Goal: Task Accomplishment & Management: Complete application form

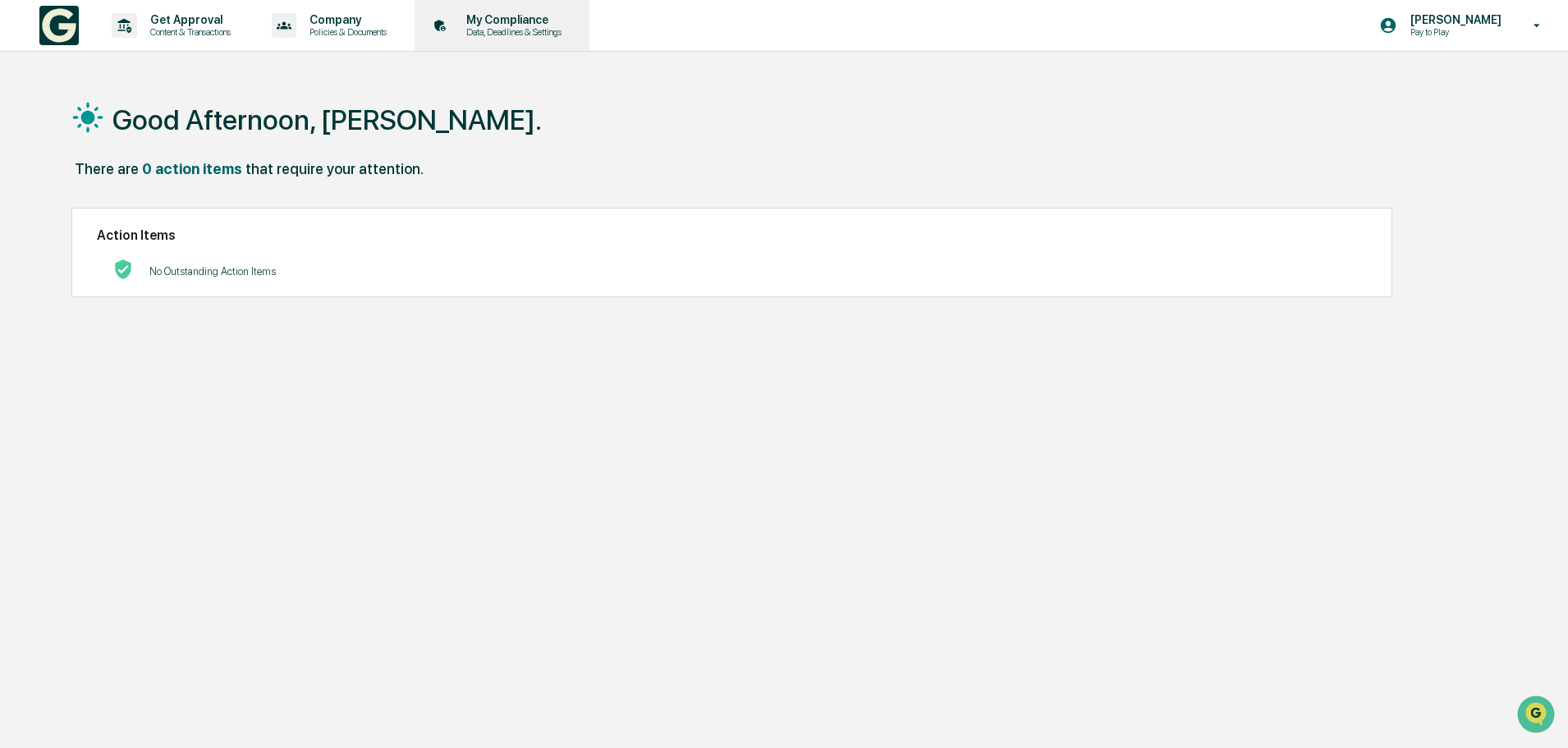
click at [501, 31] on p "Data, Deadlines & Settings" at bounding box center [512, 32] width 117 height 12
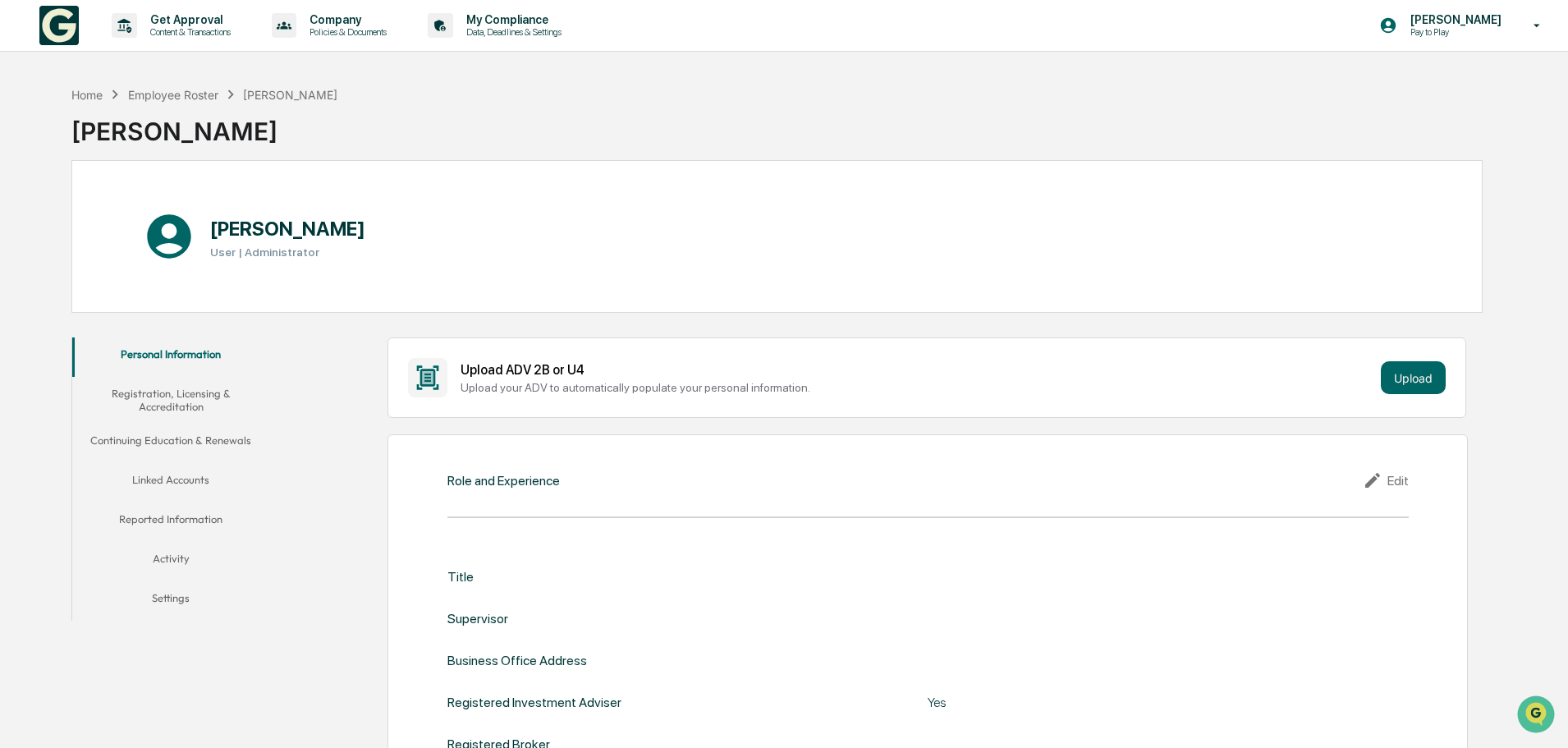
click at [195, 443] on button "Continuing Education & Renewals" at bounding box center [171, 443] width 197 height 39
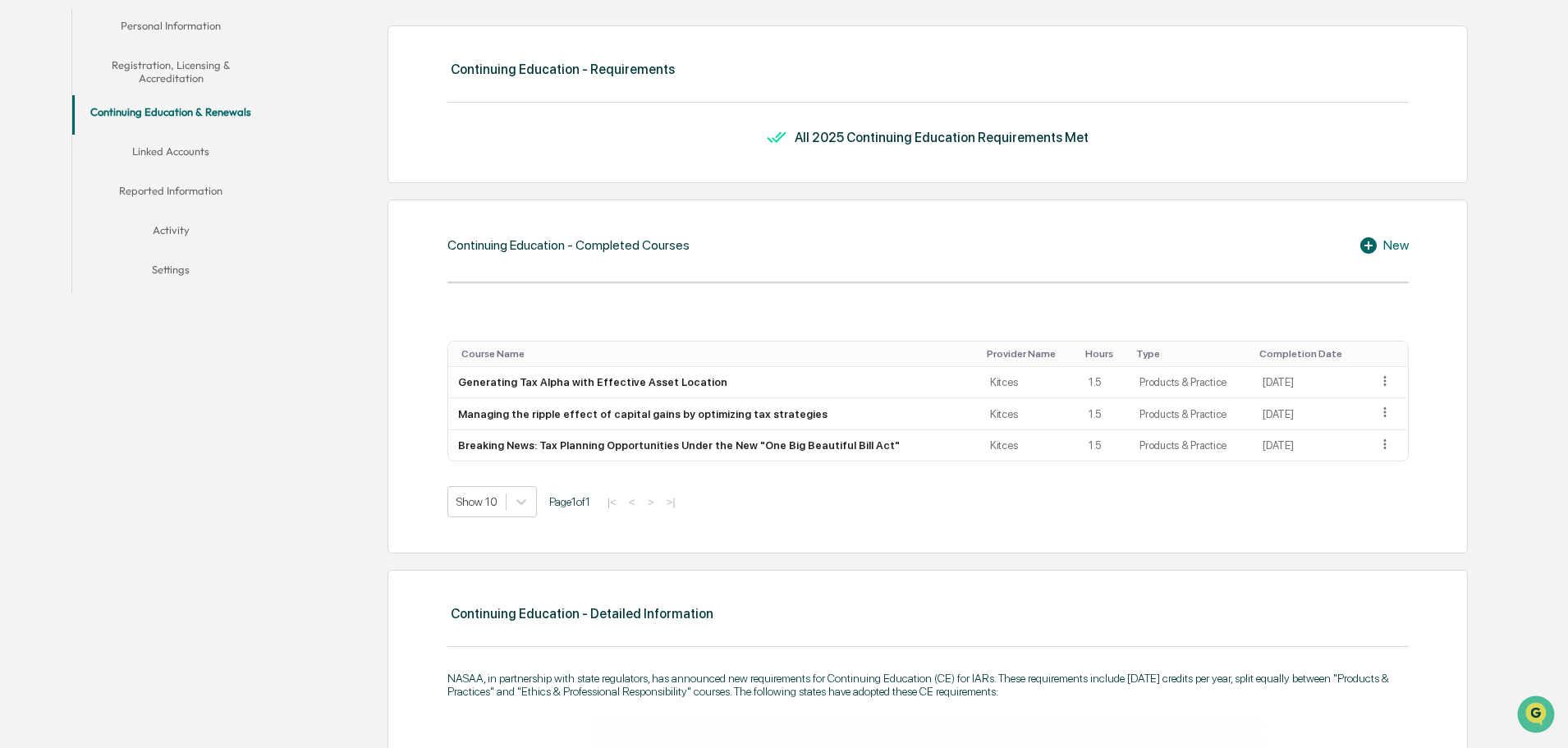
scroll to position [342, 0]
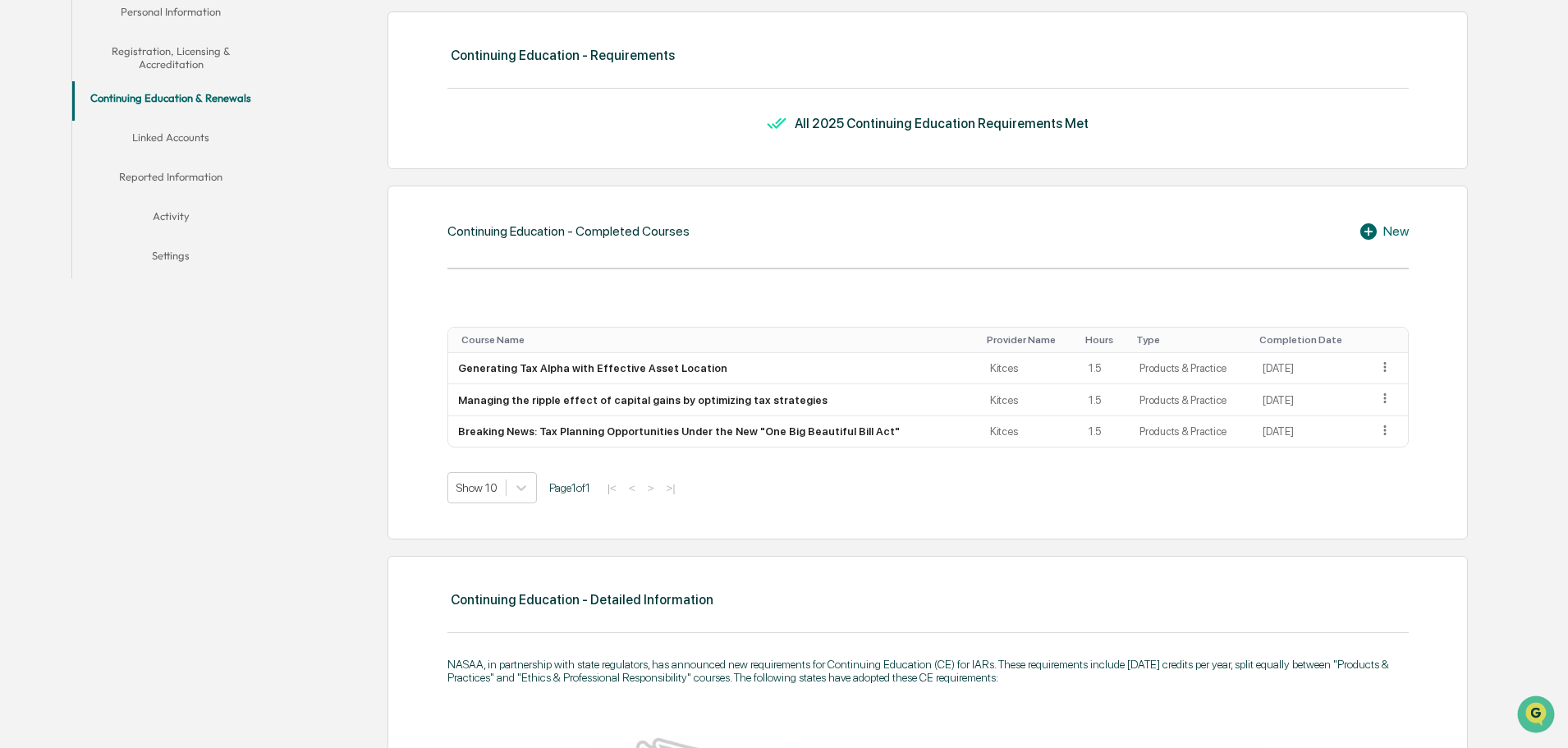
click at [1394, 233] on div "New" at bounding box center [1384, 231] width 50 height 20
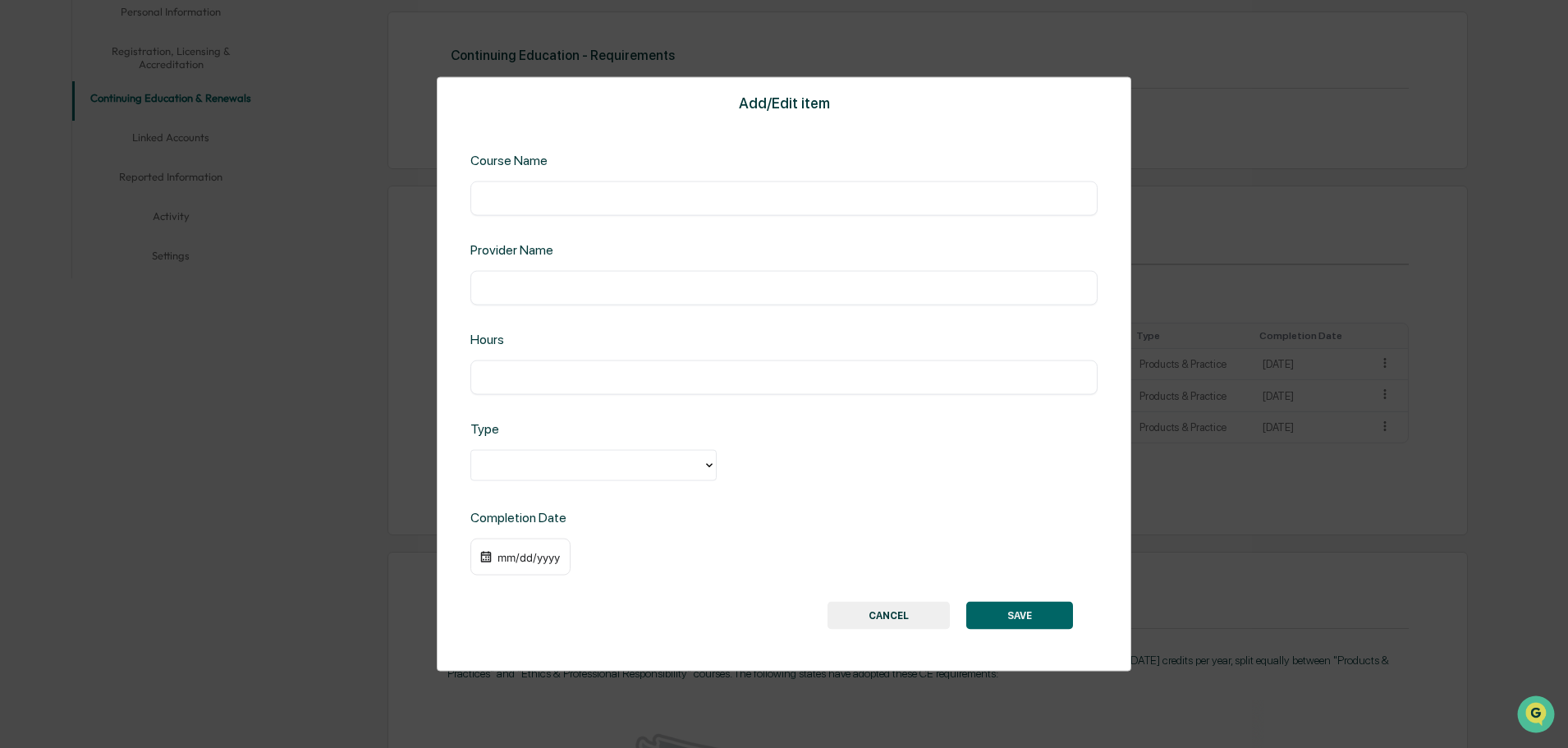
click at [500, 198] on input "text" at bounding box center [784, 198] width 603 height 17
type input "**********"
click at [507, 282] on input "text" at bounding box center [784, 287] width 603 height 17
type input "******"
click at [512, 387] on div "​" at bounding box center [784, 376] width 628 height 34
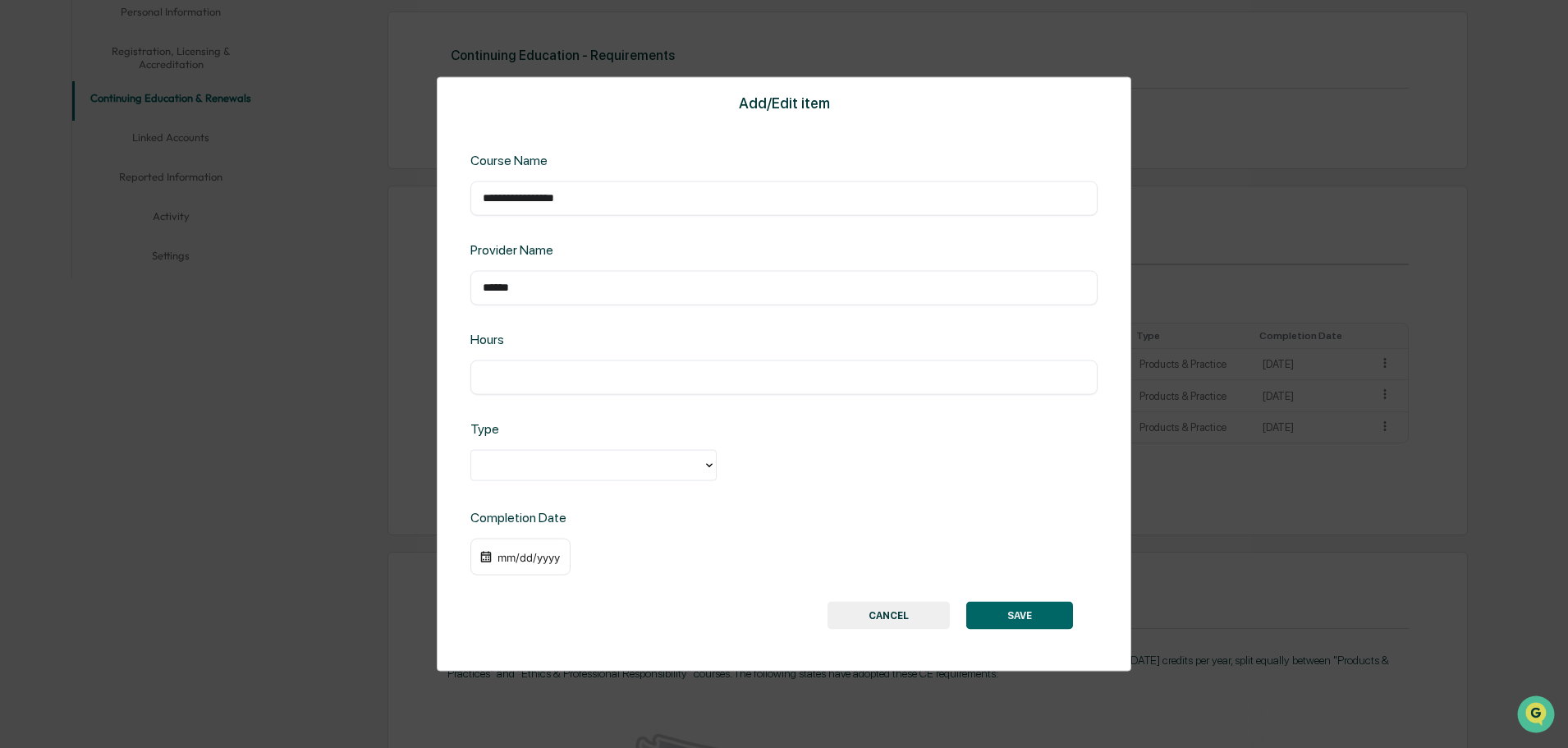
click at [507, 376] on input "text" at bounding box center [784, 377] width 603 height 17
type input "***"
click at [584, 456] on div at bounding box center [587, 465] width 215 height 19
click at [598, 501] on div "Ethics & Professional Responsibility" at bounding box center [593, 502] width 246 height 32
click at [518, 561] on div "mm/dd/yyyy" at bounding box center [528, 557] width 66 height 13
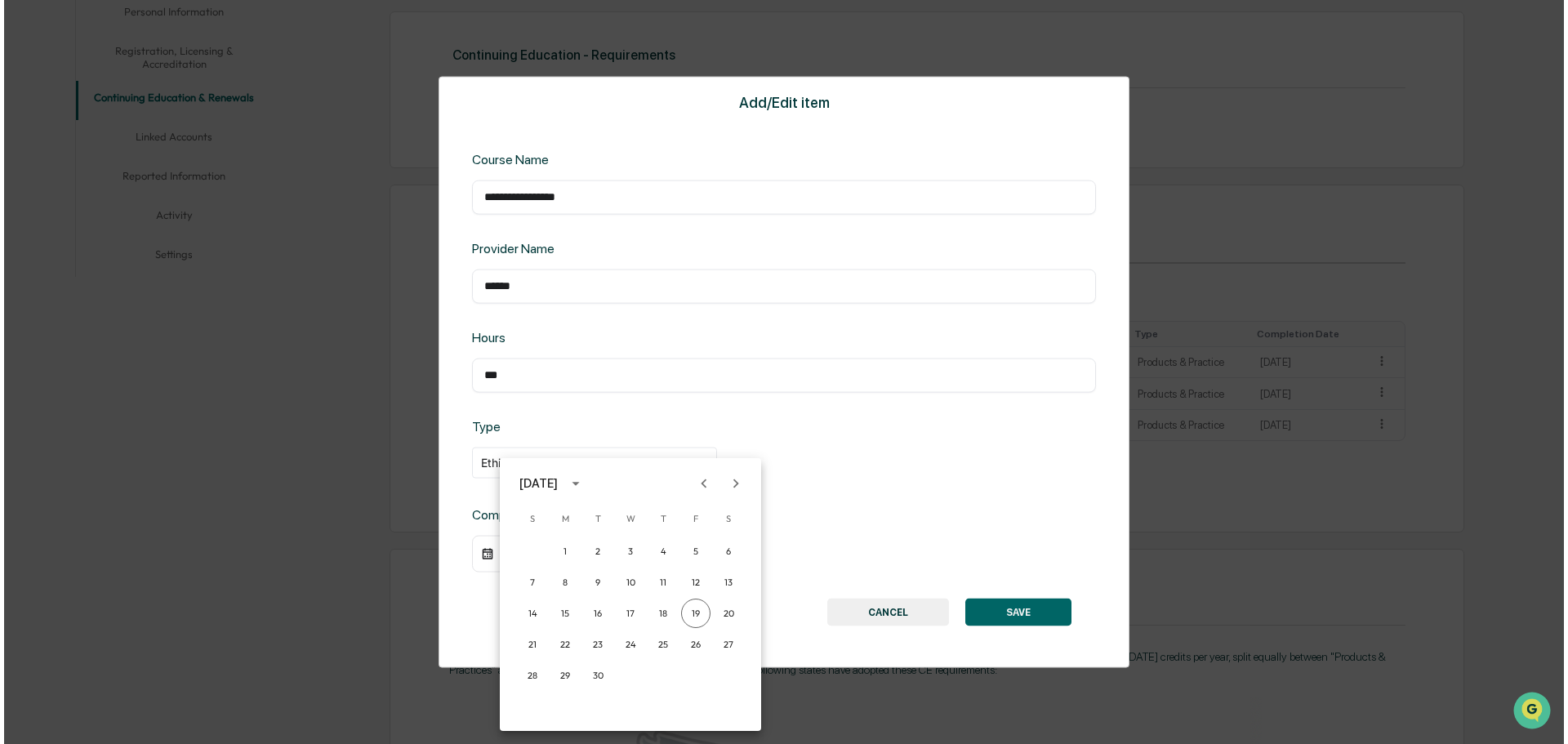
scroll to position [341, 0]
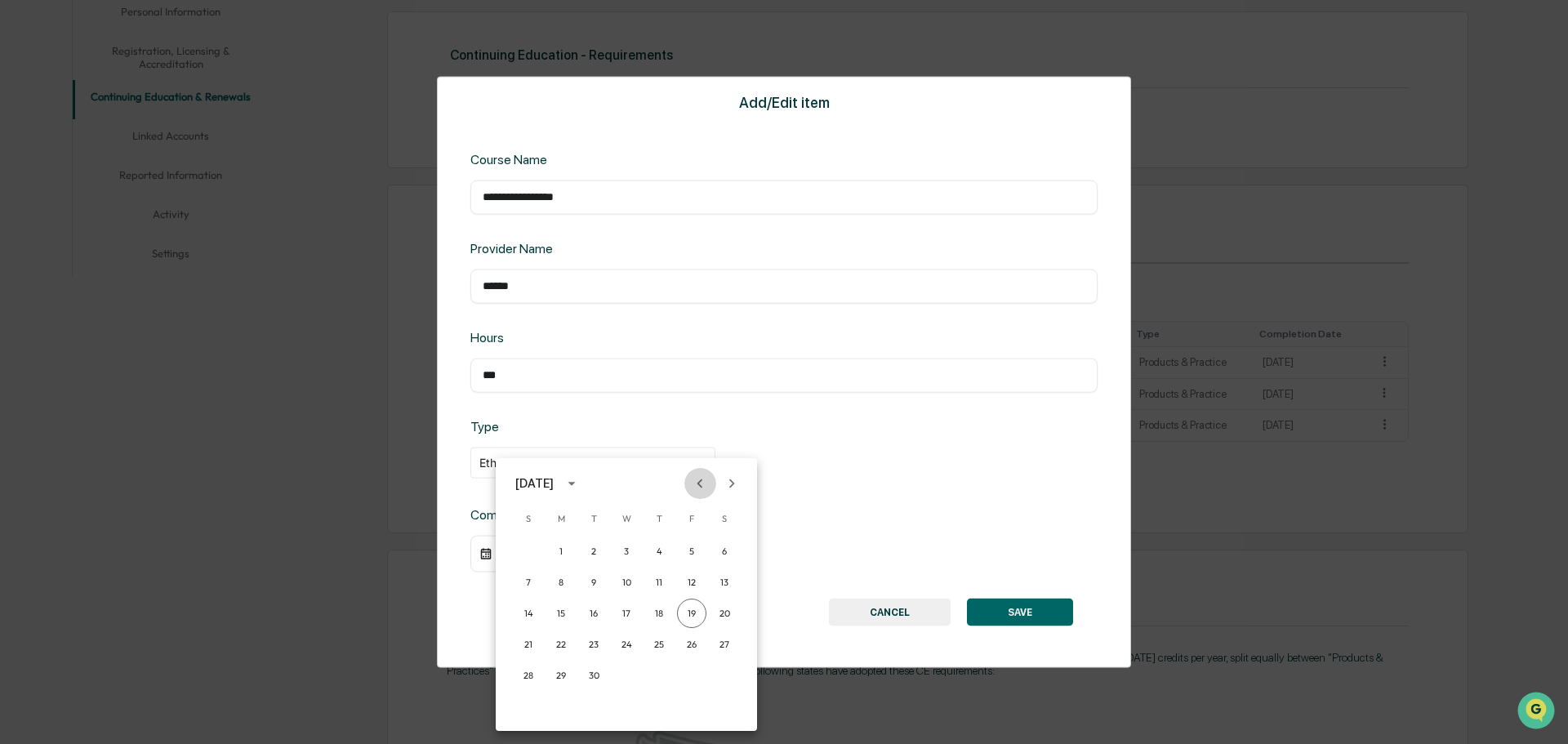
click at [702, 487] on icon "Previous month" at bounding box center [700, 482] width 6 height 9
click at [661, 675] on button "28" at bounding box center [659, 675] width 30 height 30
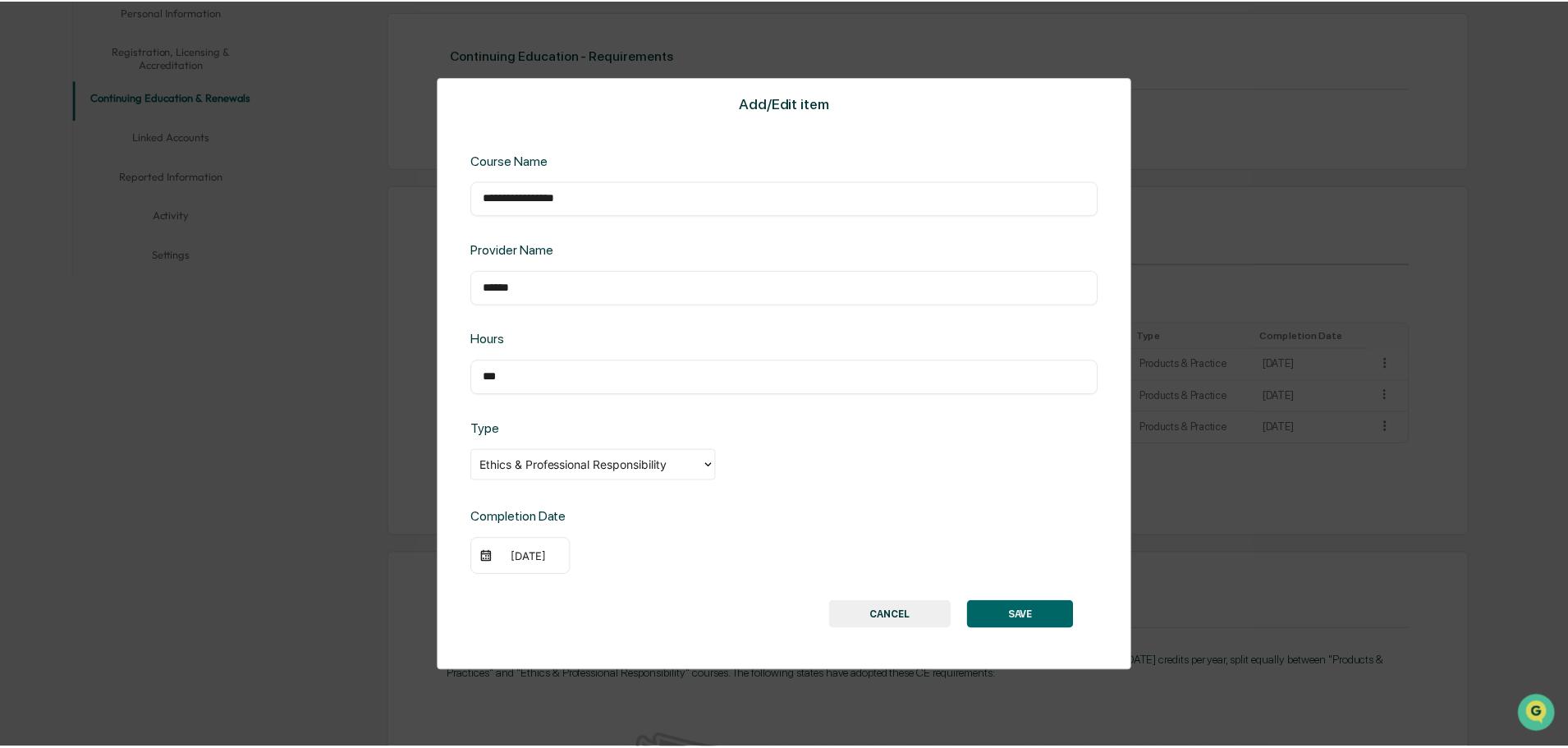
scroll to position [342, 0]
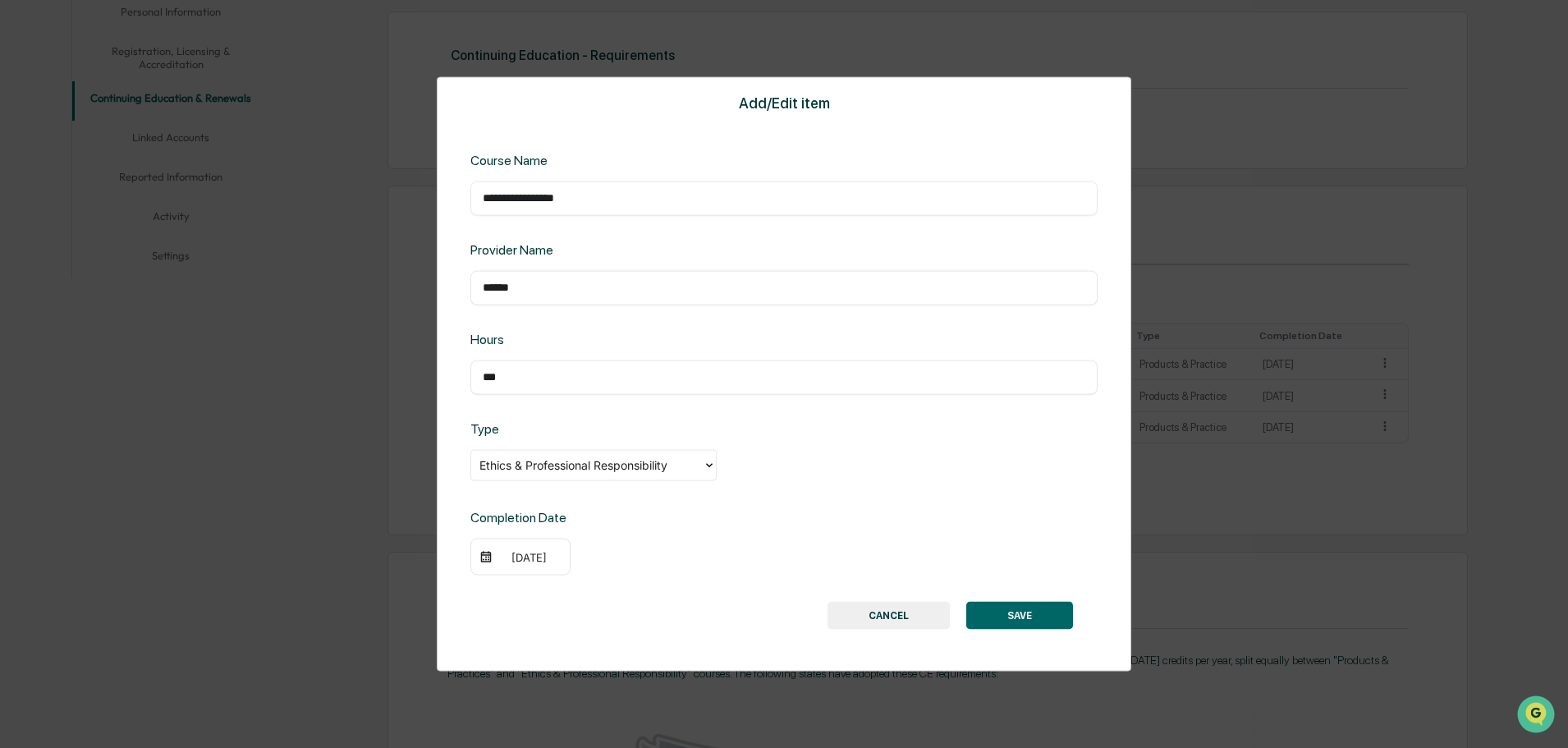
click at [1025, 622] on button "SAVE" at bounding box center [1020, 616] width 107 height 28
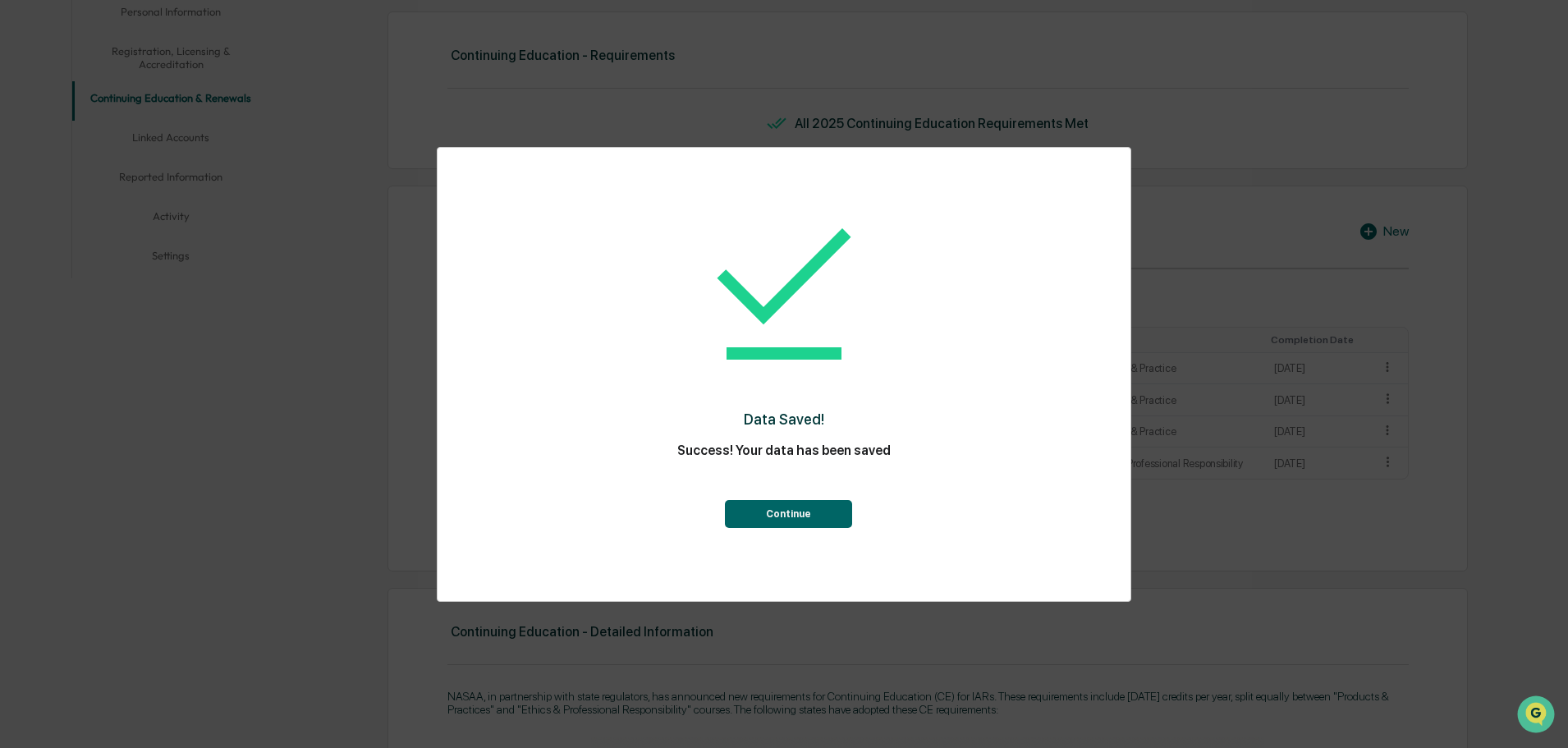
click at [792, 513] on button "Continue" at bounding box center [788, 514] width 127 height 28
